Goal: Entertainment & Leisure: Consume media (video, audio)

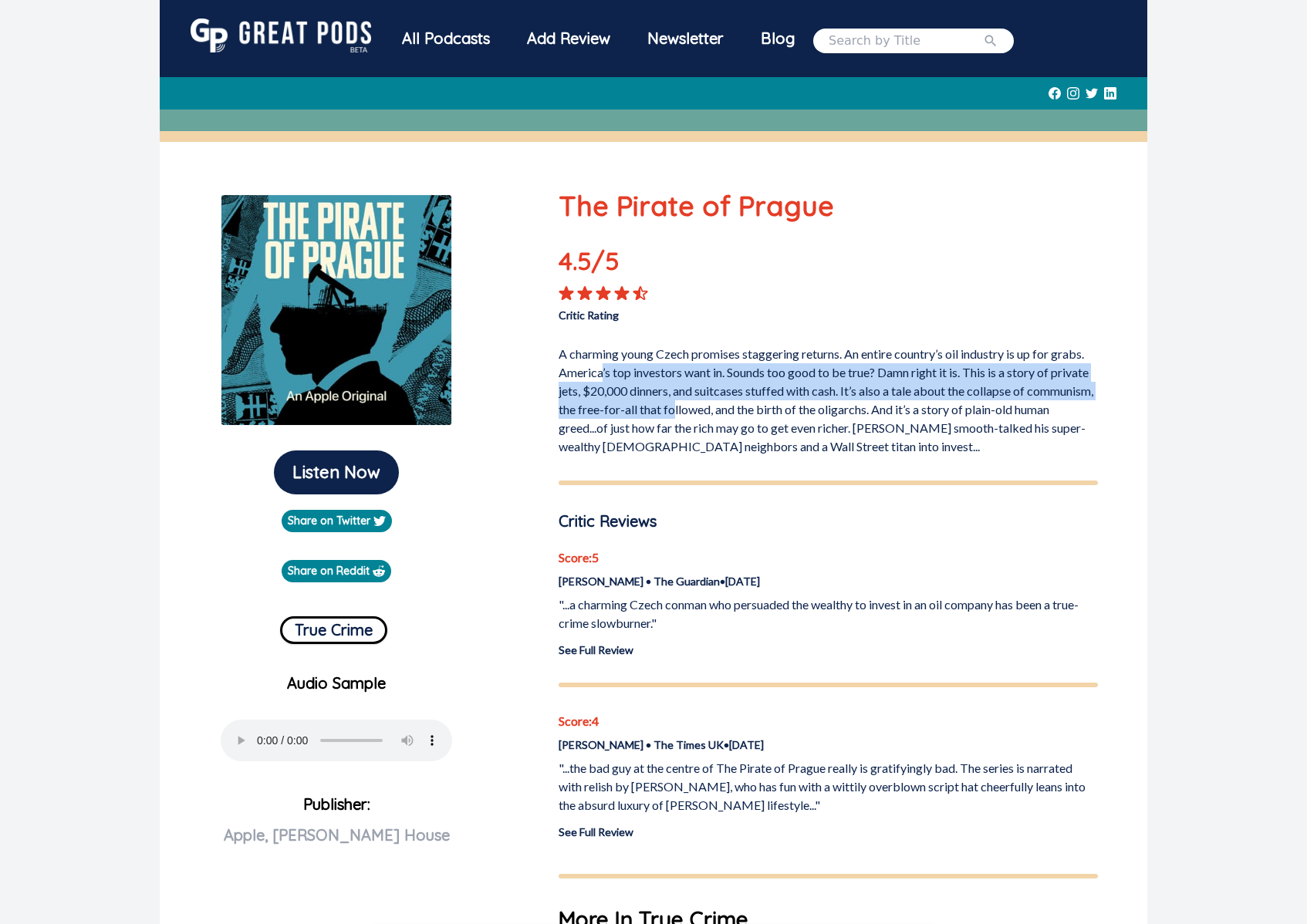
drag, startPoint x: 603, startPoint y: 373, endPoint x: 745, endPoint y: 402, distance: 144.9
click at [745, 402] on p "A charming young Czech promises staggering returns. An entire country’s oil ind…" at bounding box center [828, 397] width 539 height 117
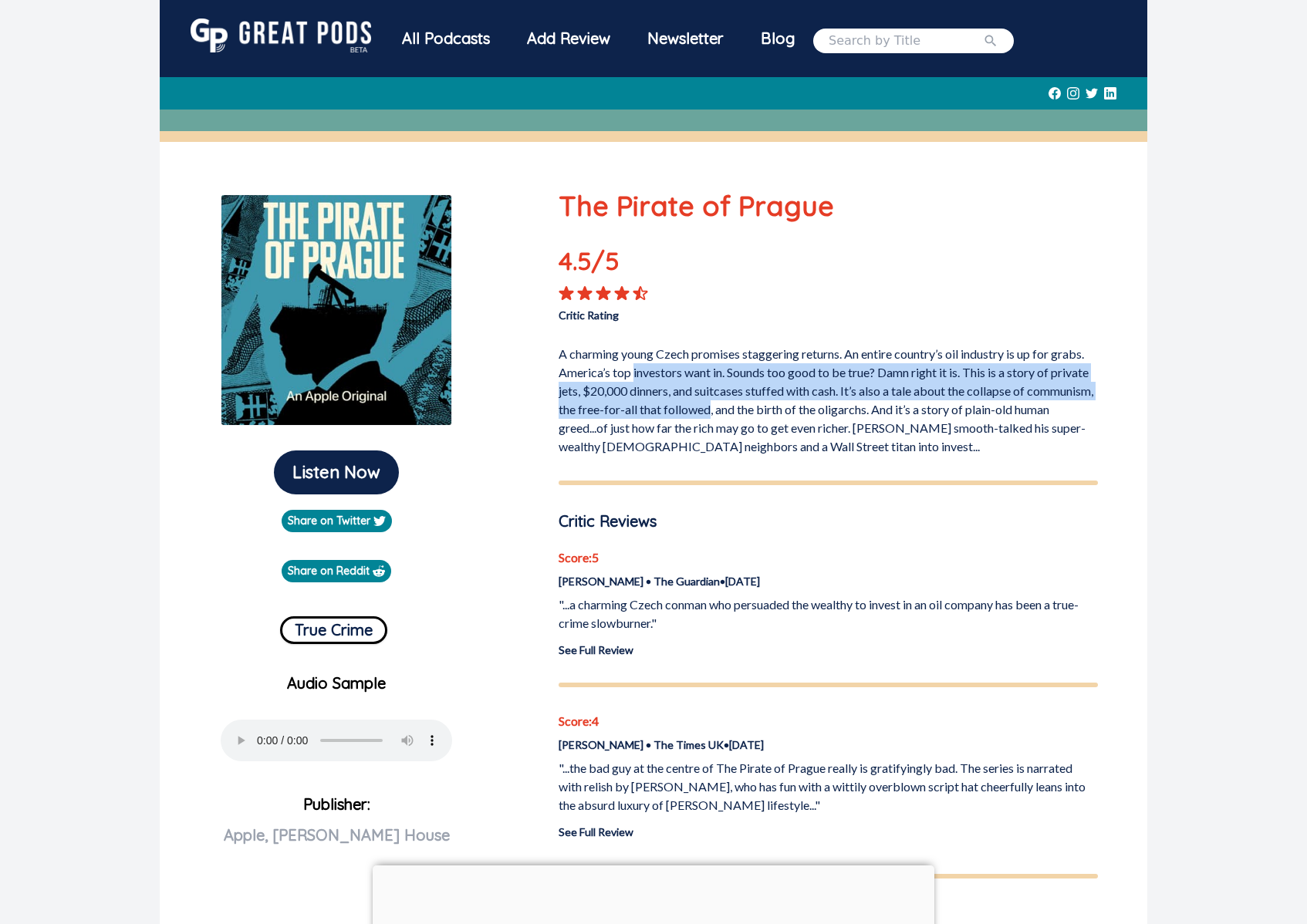
drag, startPoint x: 745, startPoint y: 402, endPoint x: 642, endPoint y: 374, distance: 106.7
click at [642, 374] on p "A charming young Czech promises staggering returns. An entire country’s oil ind…" at bounding box center [828, 397] width 539 height 117
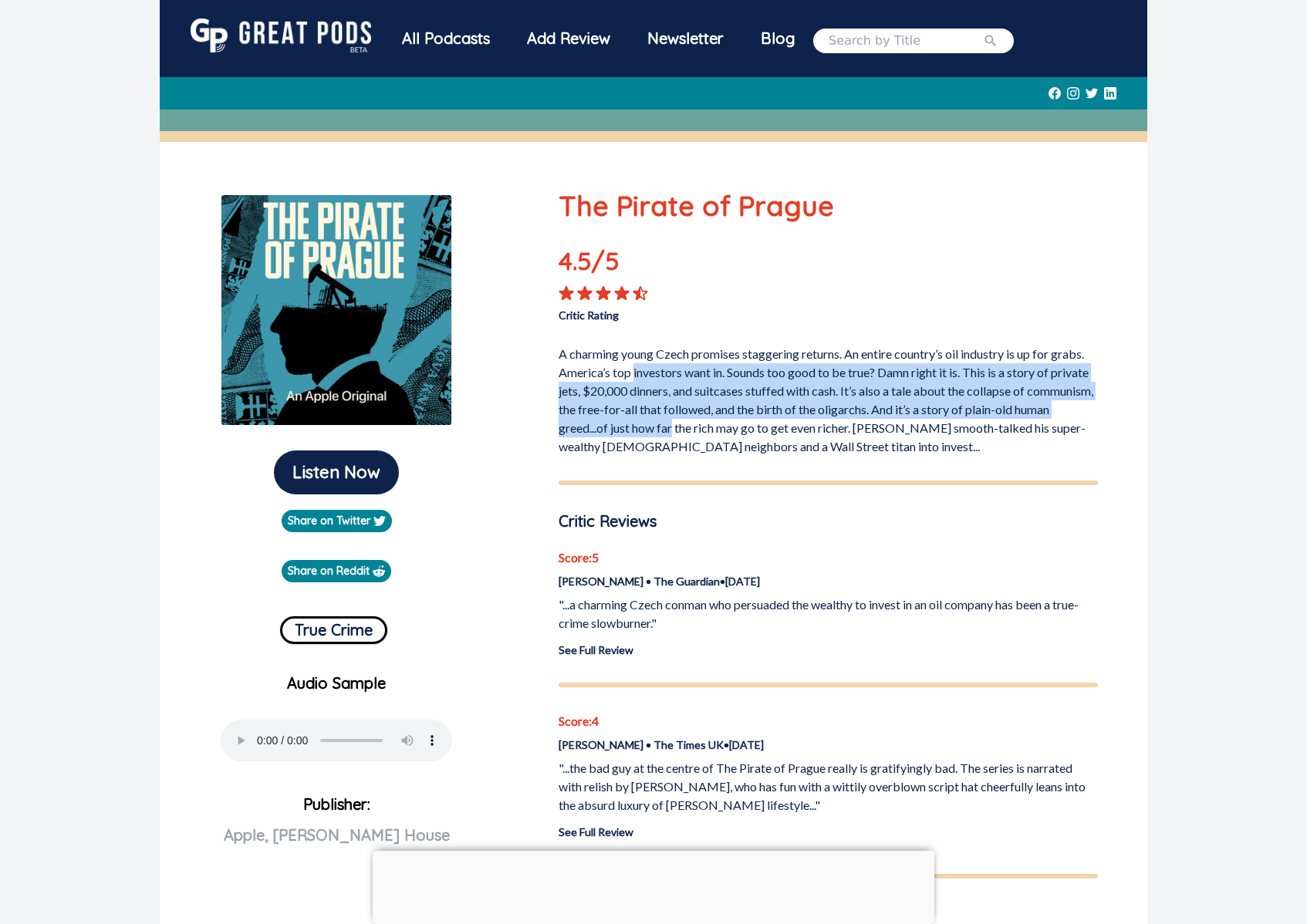
drag, startPoint x: 642, startPoint y: 374, endPoint x: 703, endPoint y: 423, distance: 78.2
click at [703, 423] on p "A charming young Czech promises staggering returns. An entire country’s oil ind…" at bounding box center [828, 397] width 539 height 117
drag, startPoint x: 703, startPoint y: 423, endPoint x: 651, endPoint y: 367, distance: 76.4
click at [651, 367] on p "A charming young Czech promises staggering returns. An entire country’s oil ind…" at bounding box center [828, 397] width 539 height 117
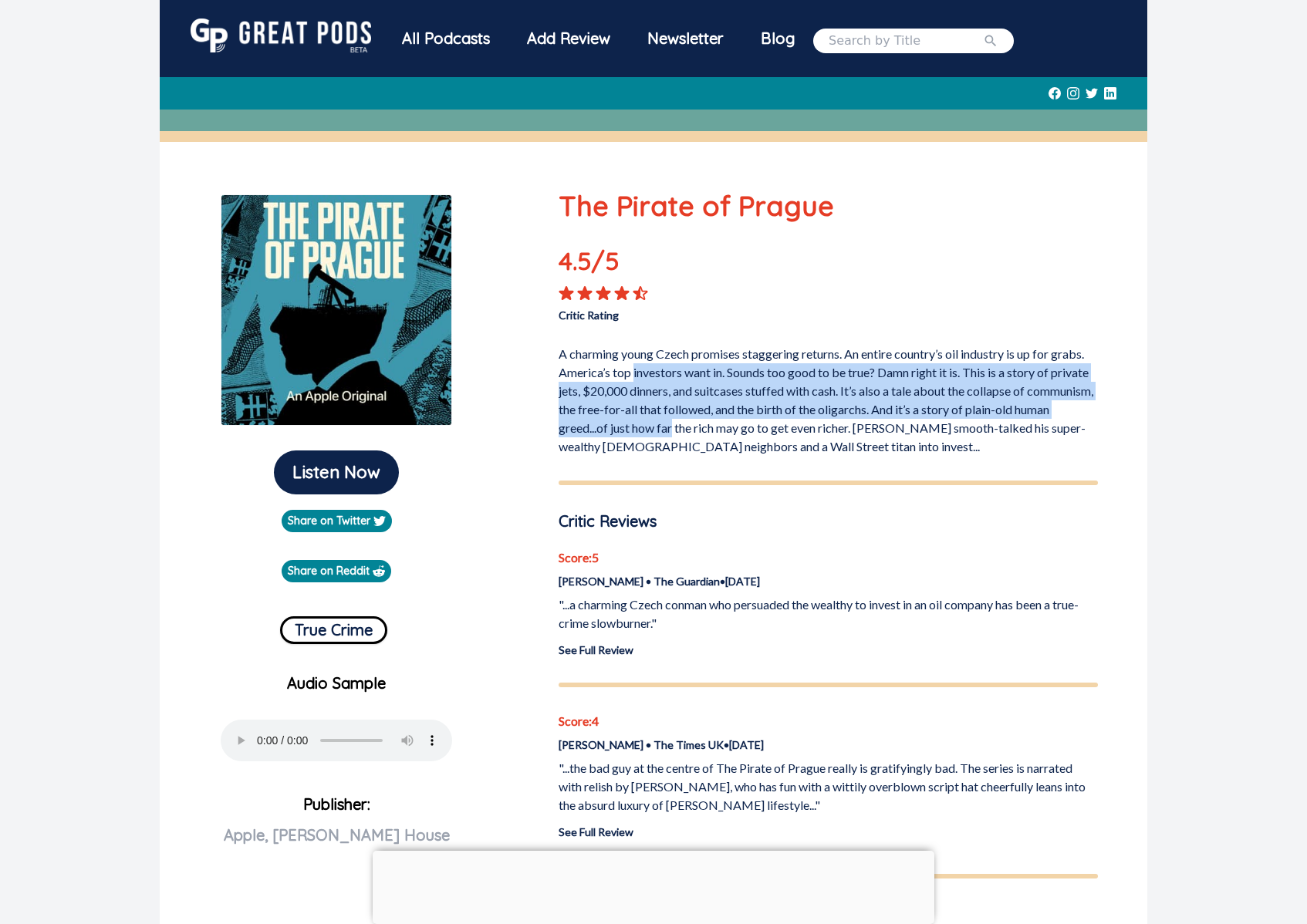
click at [651, 367] on p "A charming young Czech promises staggering returns. An entire country’s oil ind…" at bounding box center [828, 397] width 539 height 117
drag, startPoint x: 651, startPoint y: 367, endPoint x: 699, endPoint y: 436, distance: 84.1
click at [699, 436] on p "A charming young Czech promises staggering returns. An entire country’s oil ind…" at bounding box center [828, 397] width 539 height 117
drag, startPoint x: 699, startPoint y: 436, endPoint x: 665, endPoint y: 379, distance: 66.4
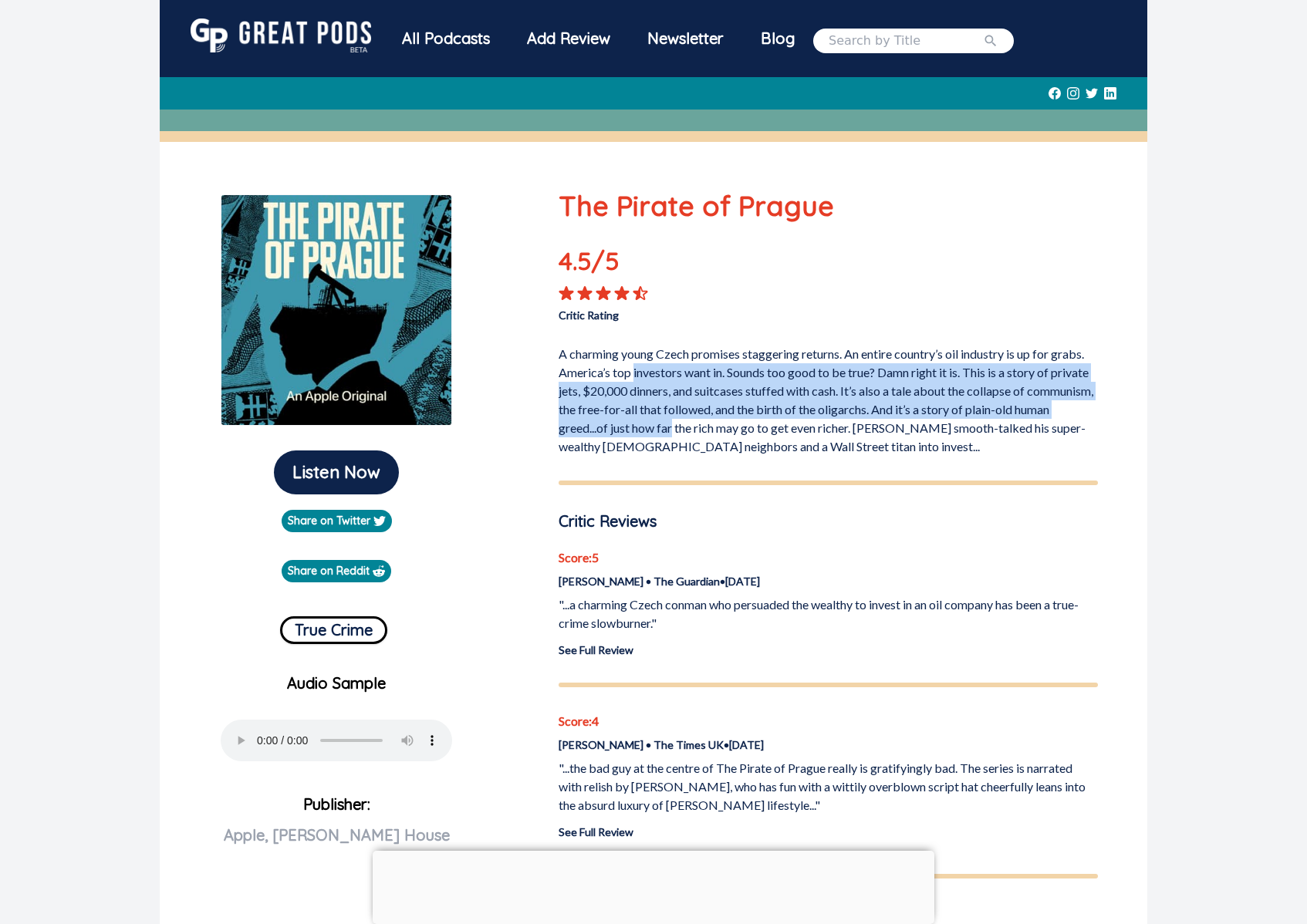
click at [665, 379] on p "A charming young Czech promises staggering returns. An entire country’s oil ind…" at bounding box center [828, 397] width 539 height 117
